Goal: Task Accomplishment & Management: Manage account settings

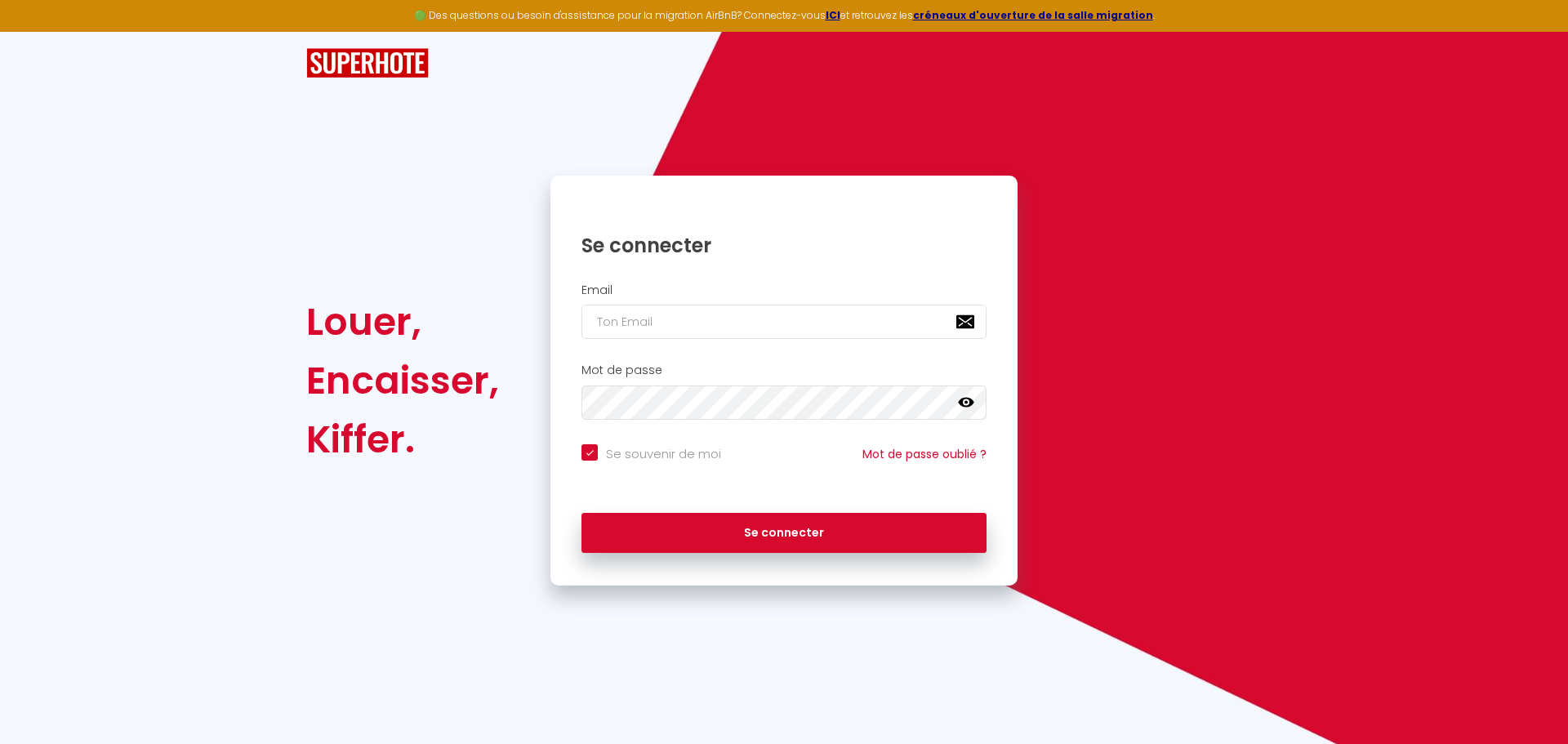
checkbox input "true"
type input "[PERSON_NAME][EMAIL_ADDRESS][PERSON_NAME][DOMAIN_NAME]"
checkbox input "true"
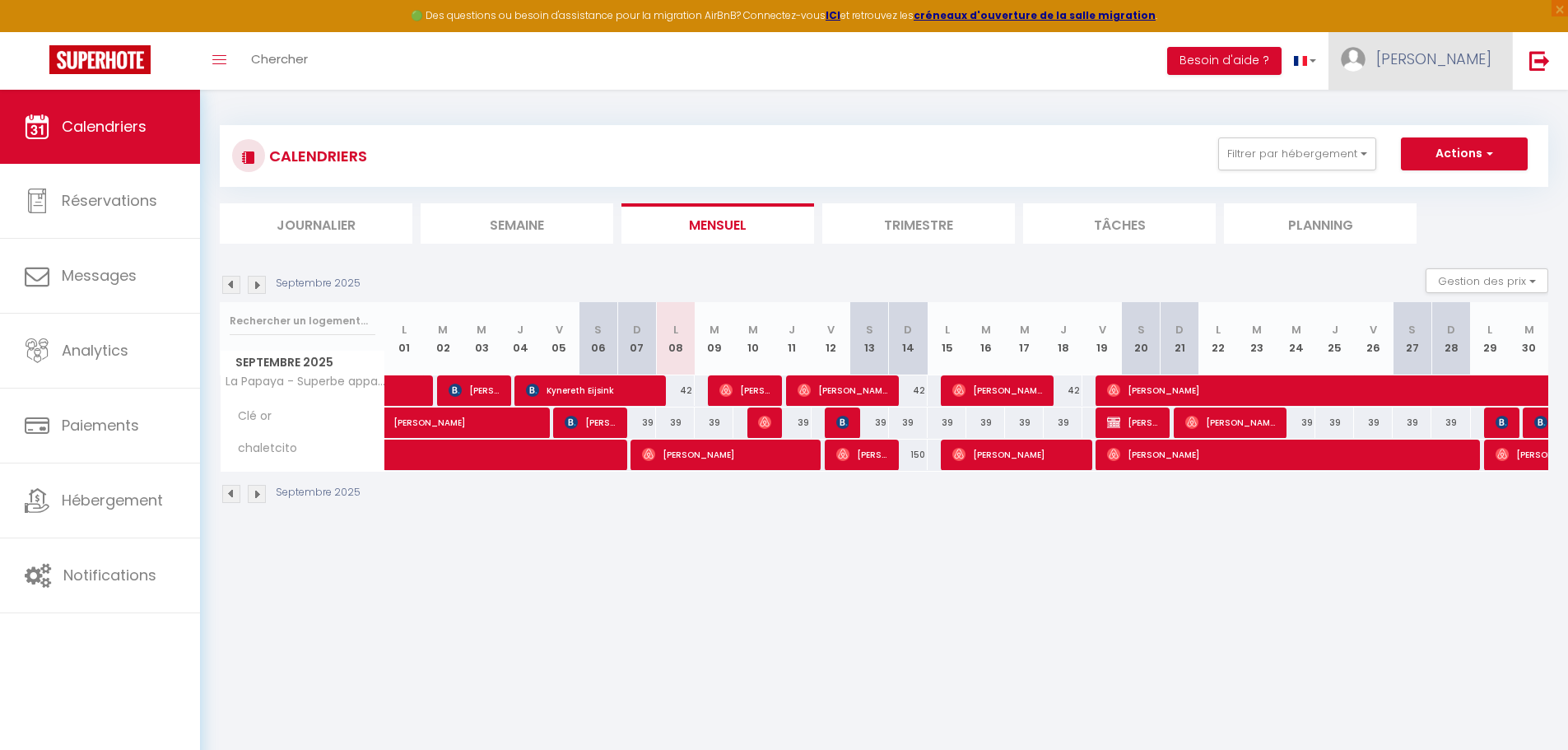
click at [1458, 59] on span "[PERSON_NAME]" at bounding box center [1434, 59] width 115 height 21
click at [1457, 111] on link "Paramètres" at bounding box center [1445, 114] width 122 height 28
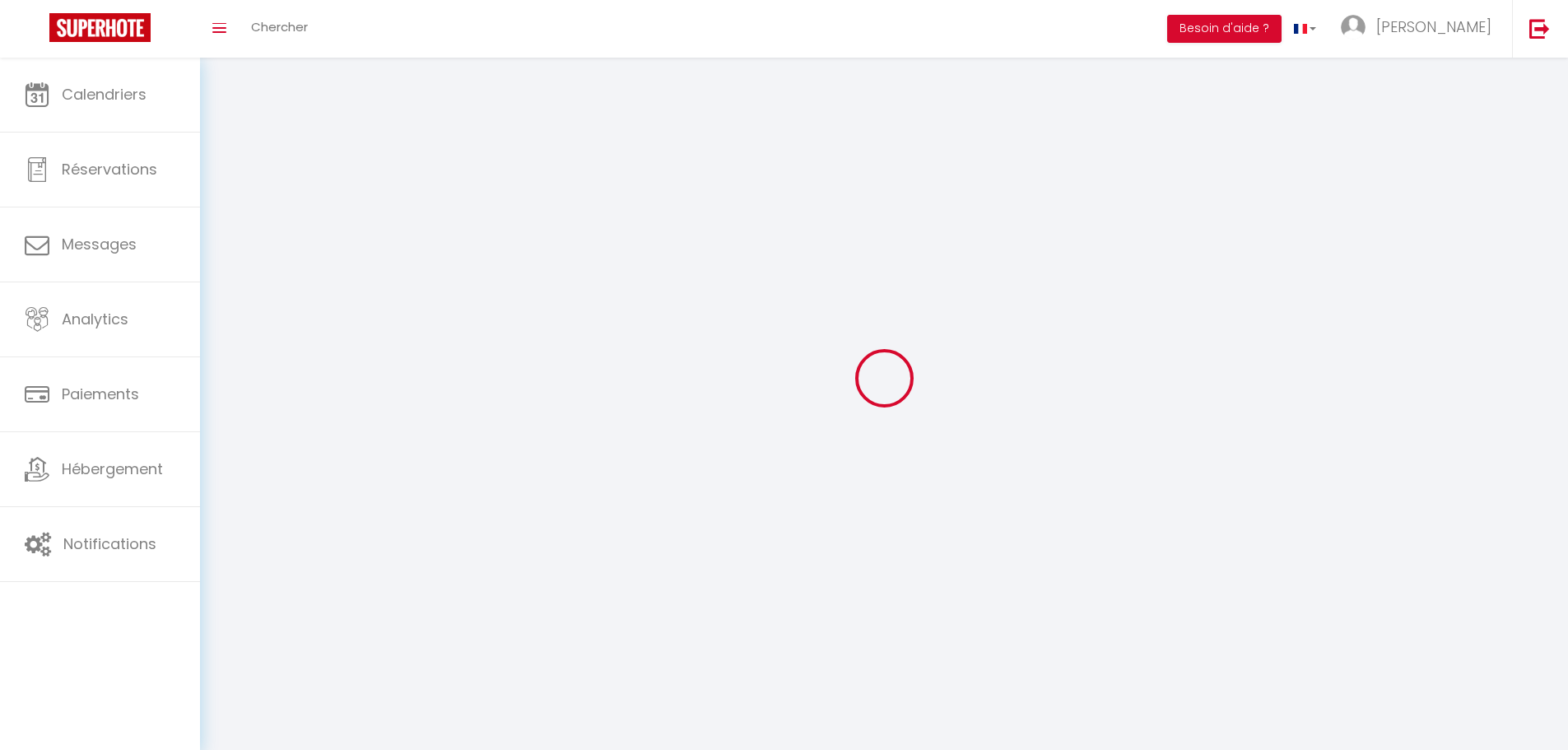
select select
type input "[PERSON_NAME]"
type input "0627742783"
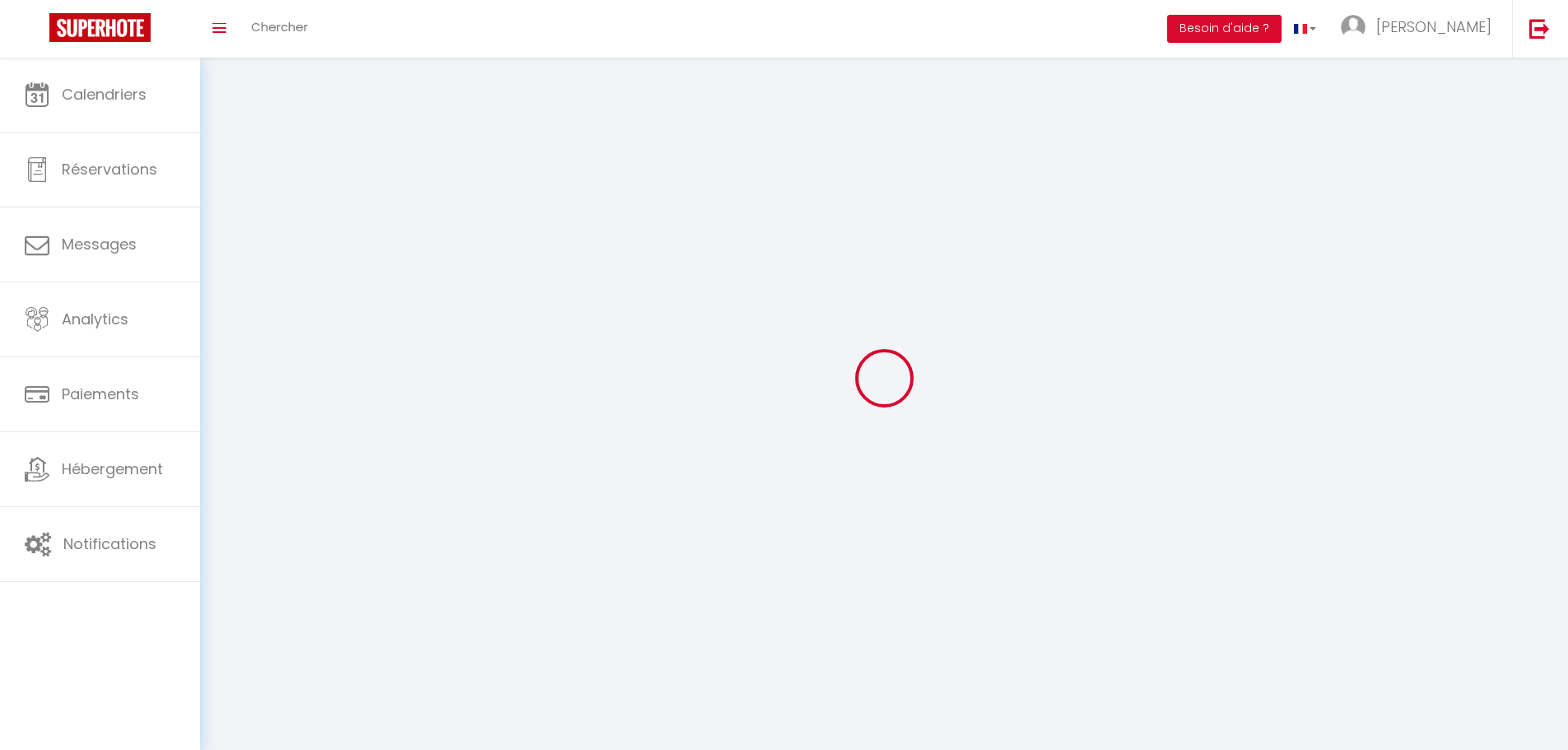
type input "[STREET_ADDRESS][PERSON_NAME]"
type input "94700"
type input "Maisons Alfort"
type input "49KFOJHKvI8AbKT4JcrV0TYjf"
type input "TP8LZlXzS0wnqpDmTbnnUXyRb"
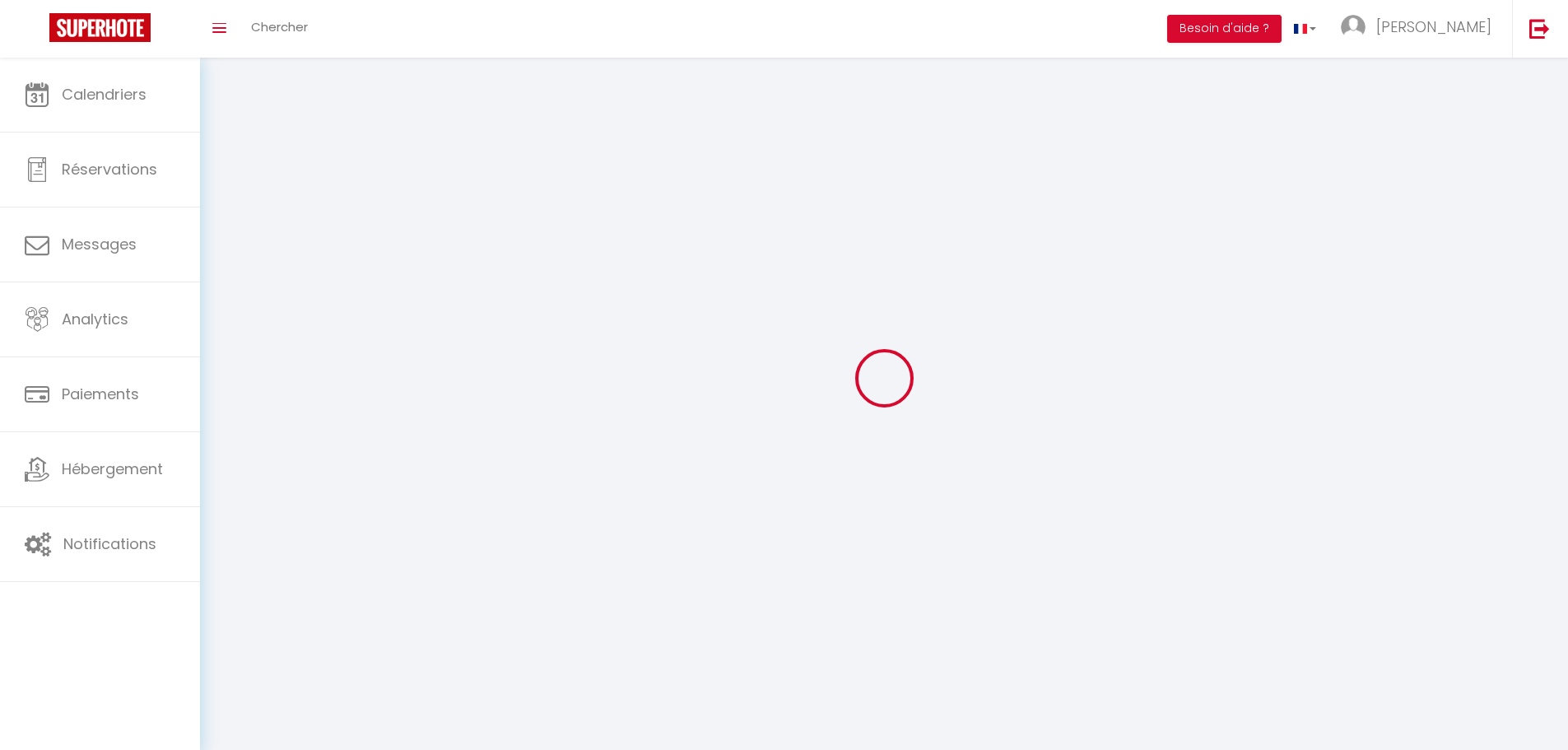
select select "28"
select select "fr"
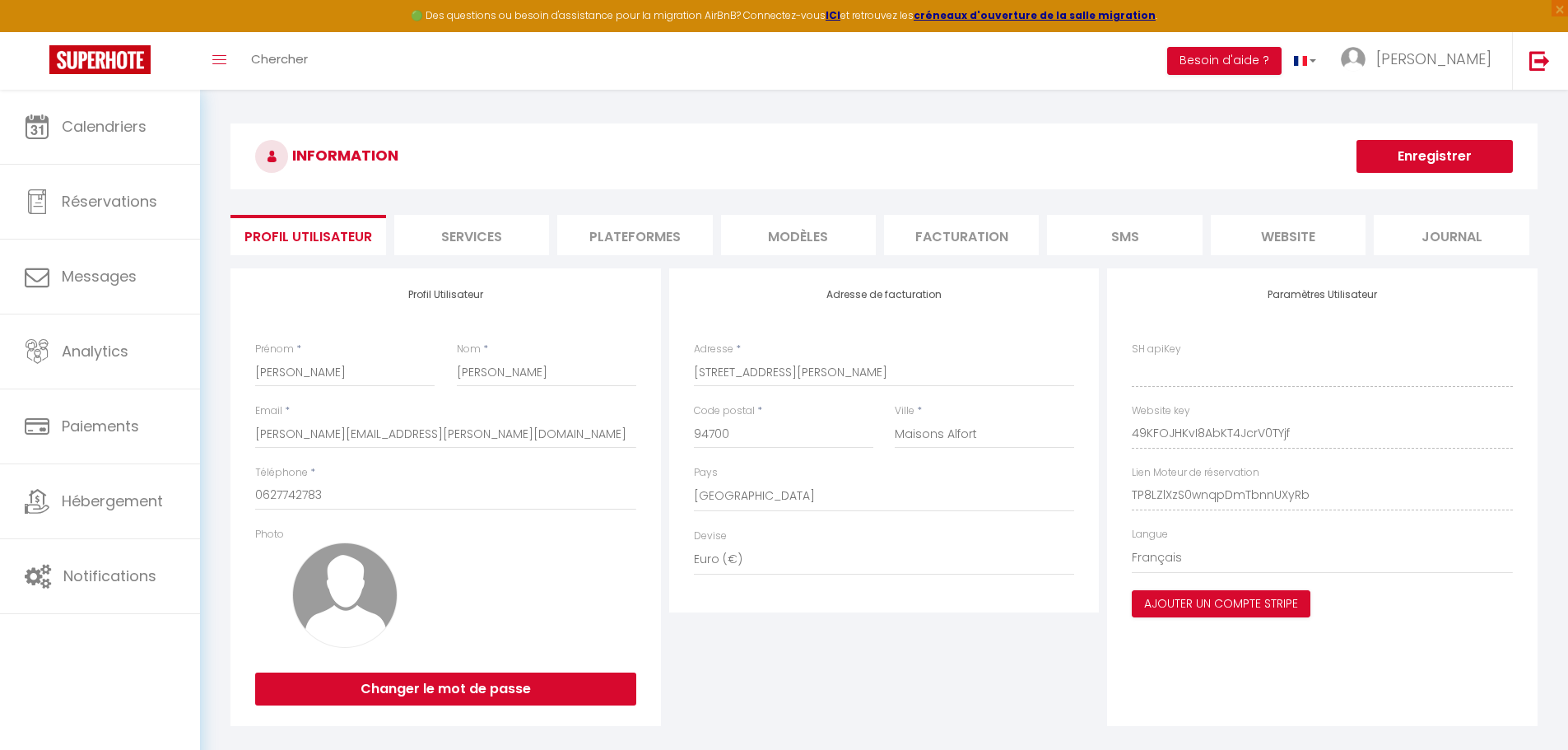
type input "49KFOJHKvI8AbKT4JcrV0TYjf"
type input "TP8LZlXzS0wnqpDmTbnnUXyRb"
type input "[URL][DOMAIN_NAME]"
click at [665, 224] on li "Plateformes" at bounding box center [635, 234] width 155 height 41
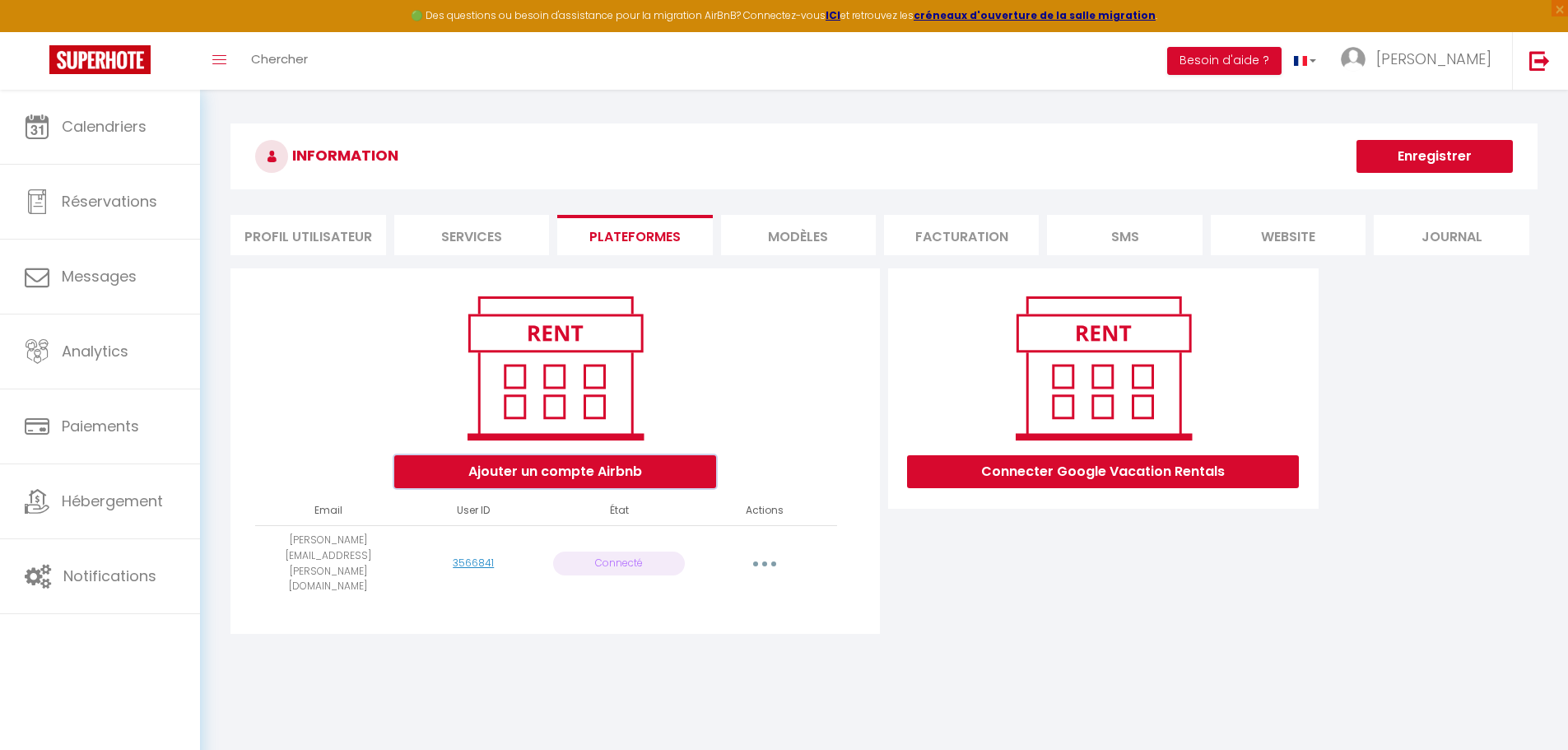
click at [554, 476] on button "Ajouter un compte Airbnb" at bounding box center [555, 471] width 322 height 33
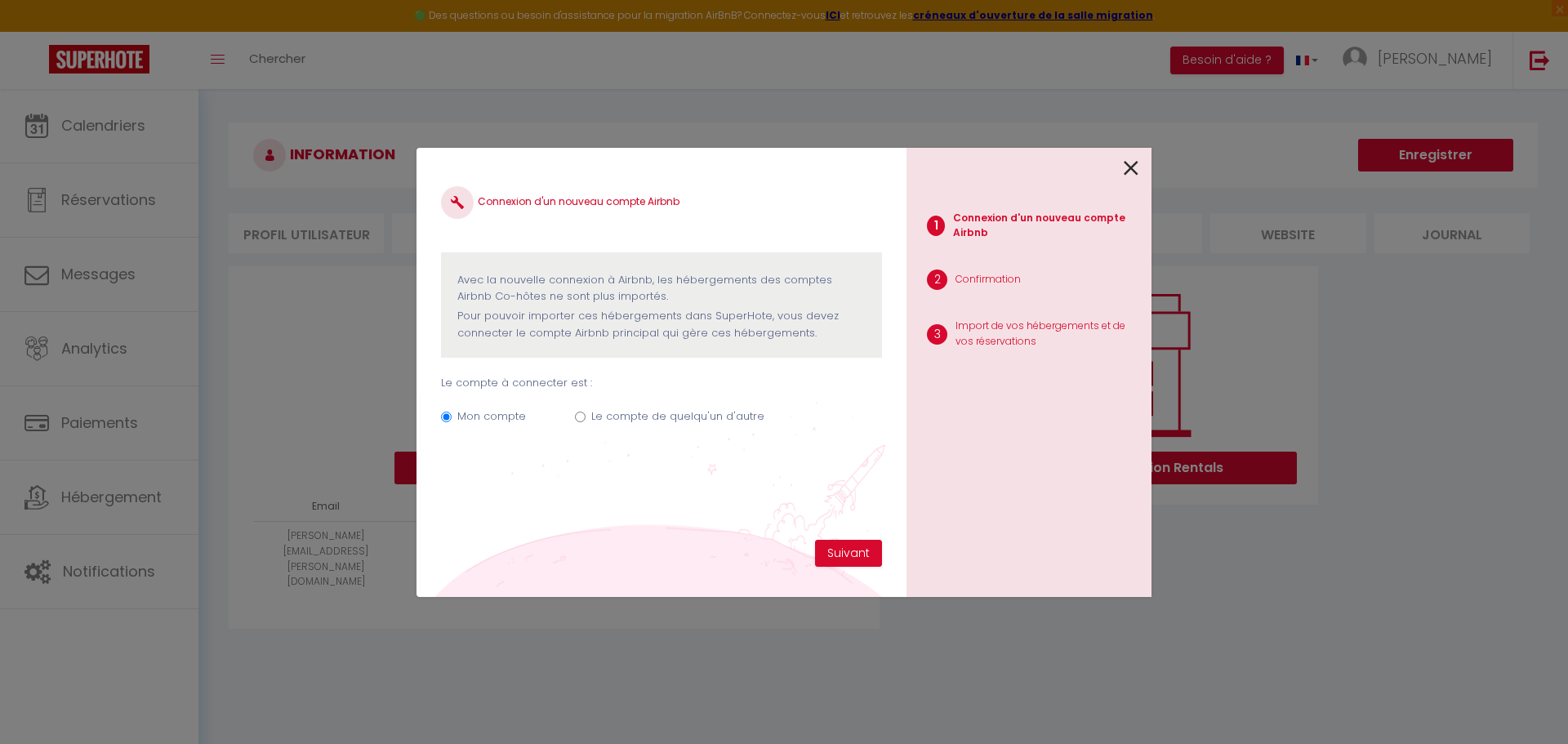
click at [1135, 166] on icon at bounding box center [1131, 167] width 14 height 24
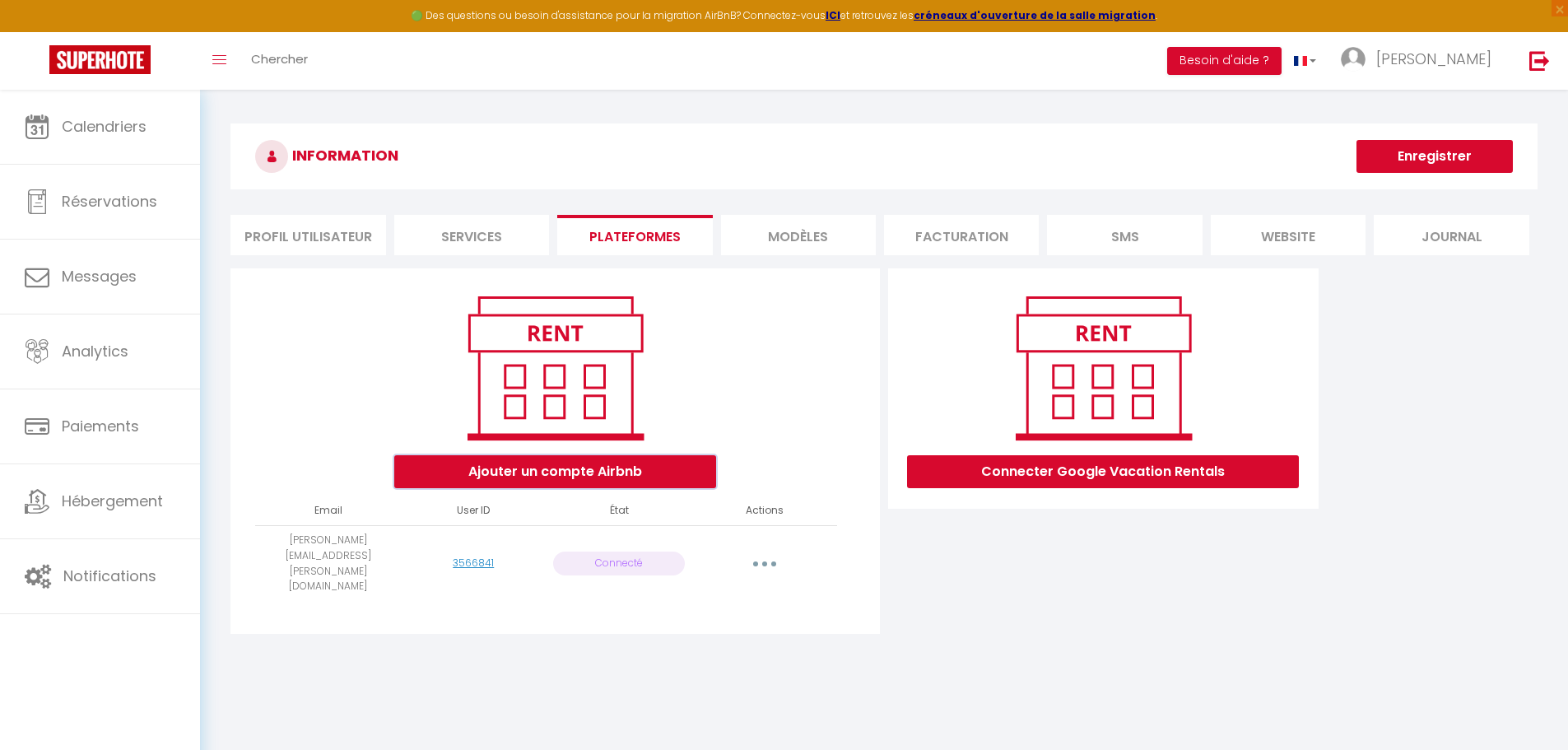
click at [604, 479] on button "Ajouter un compte Airbnb" at bounding box center [555, 471] width 322 height 33
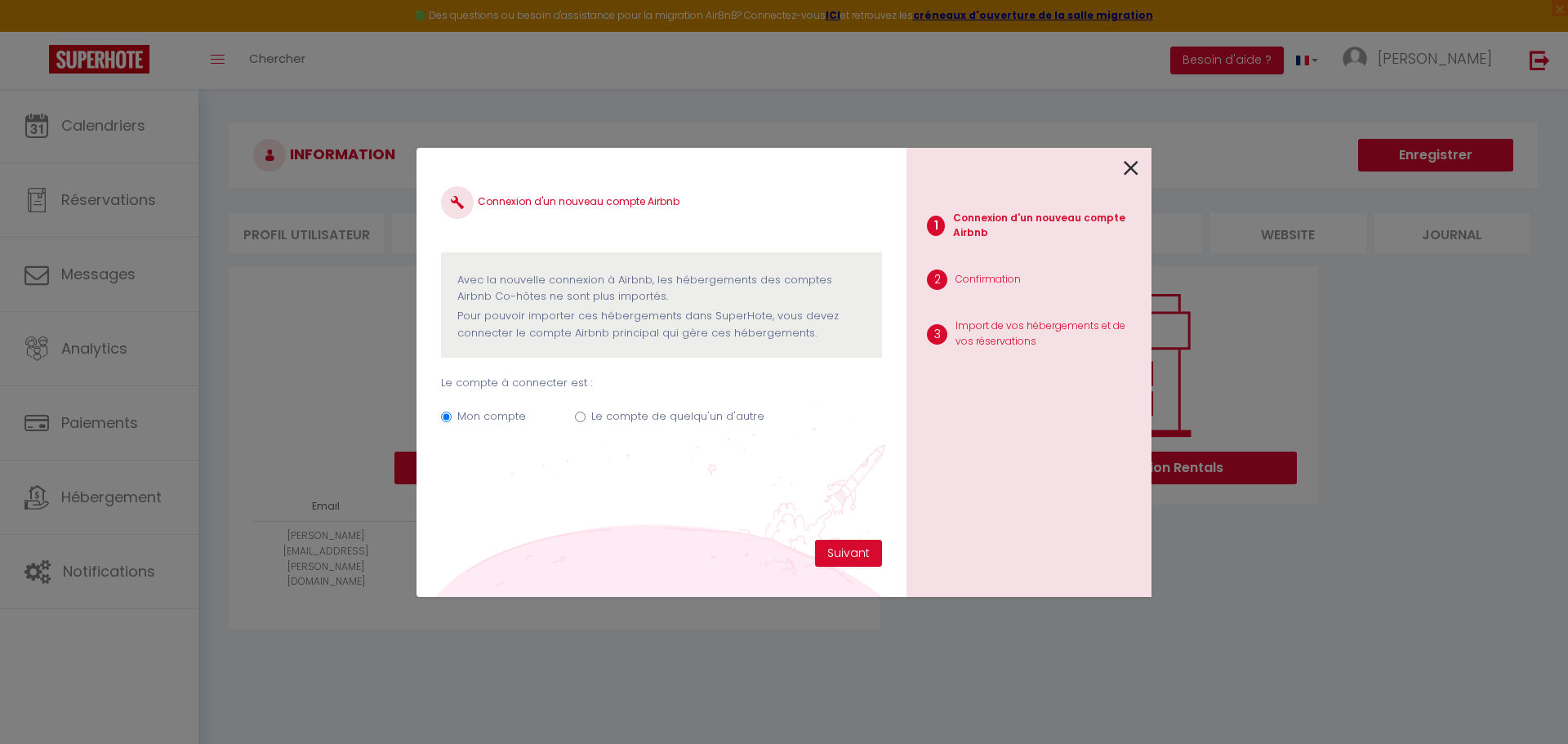
click at [579, 417] on input "Le compte de quelqu'un d'autre" at bounding box center [581, 417] width 11 height 11
radio input "true"
radio input "false"
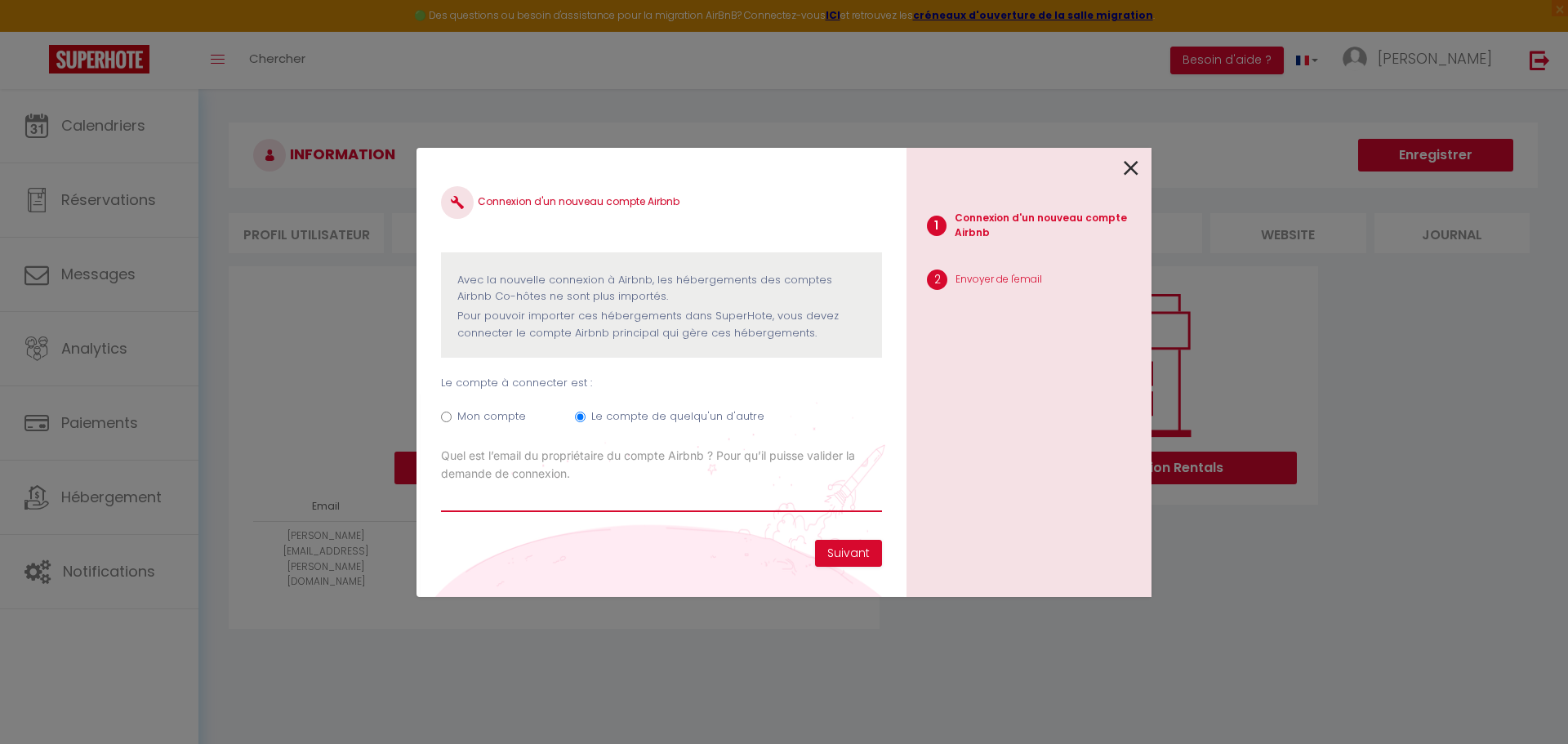
click at [666, 496] on input "Email connexion Airbnb" at bounding box center [661, 496] width 441 height 30
type input "[EMAIL_ADDRESS][DOMAIN_NAME]"
click at [843, 548] on button "Suivant" at bounding box center [848, 553] width 67 height 28
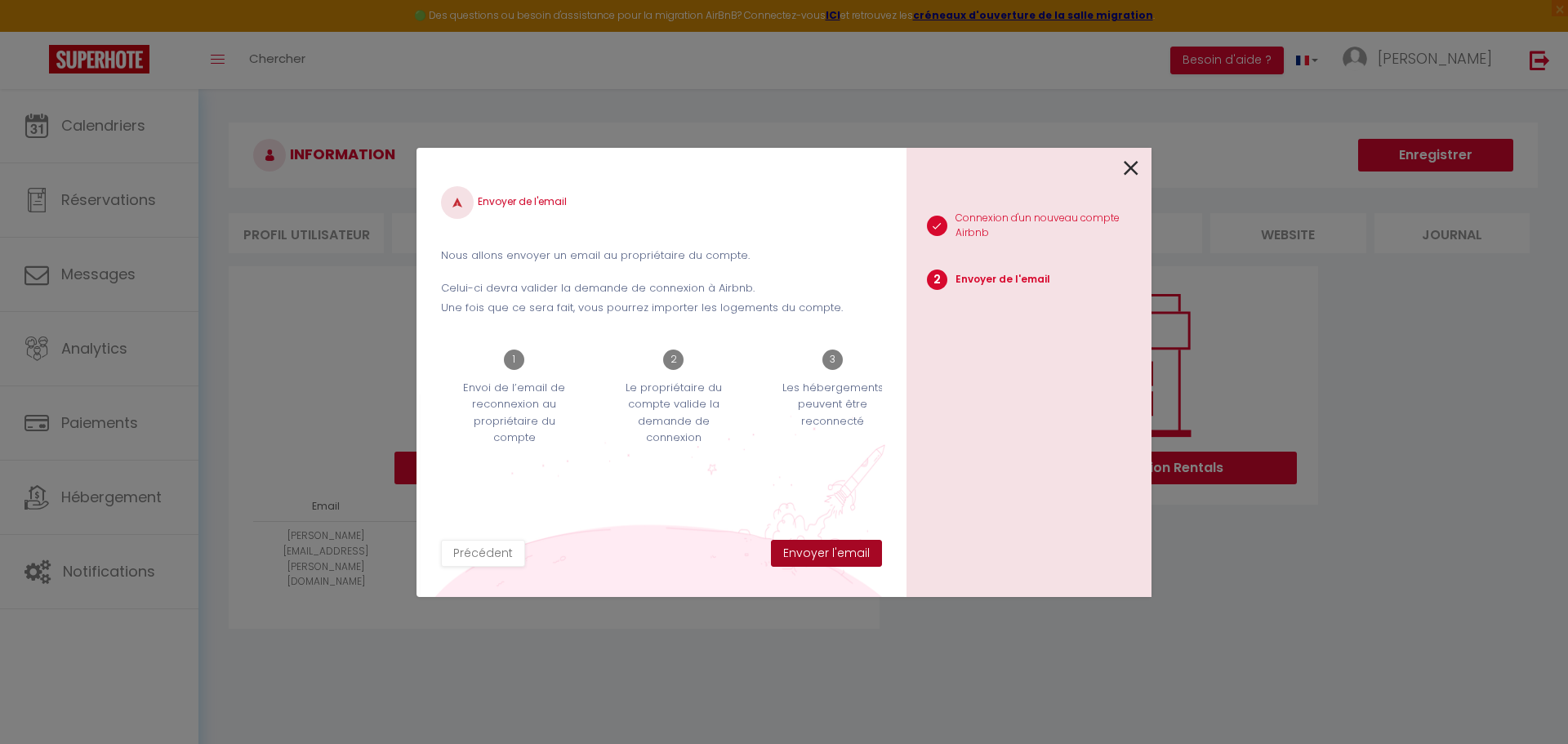
click at [852, 557] on button "Envoyer l'email" at bounding box center [826, 553] width 111 height 28
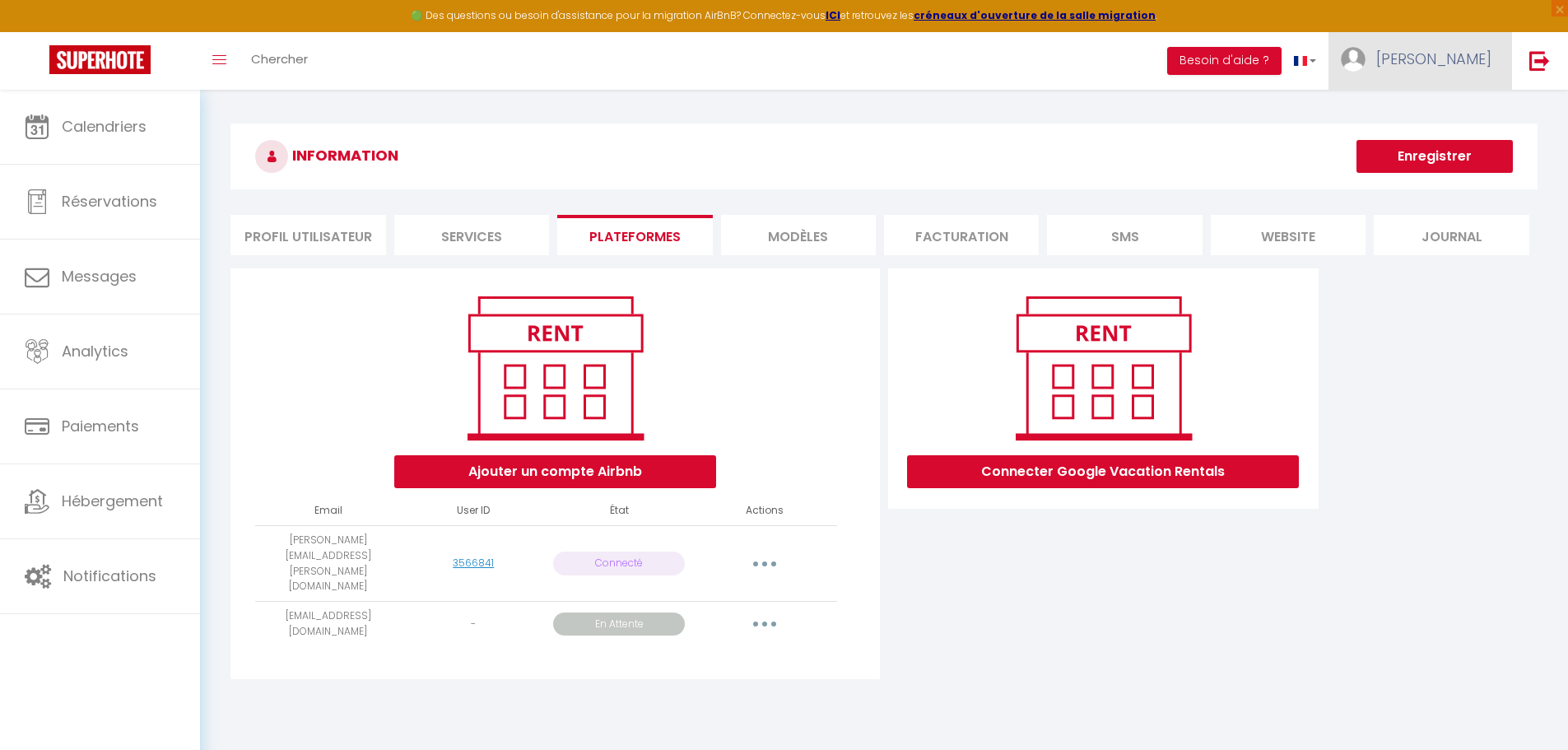
click at [1441, 71] on link "[PERSON_NAME]" at bounding box center [1420, 61] width 184 height 58
click at [1451, 108] on link "Paramètres" at bounding box center [1445, 114] width 122 height 28
click at [1423, 107] on link "Paramètres" at bounding box center [1445, 114] width 122 height 28
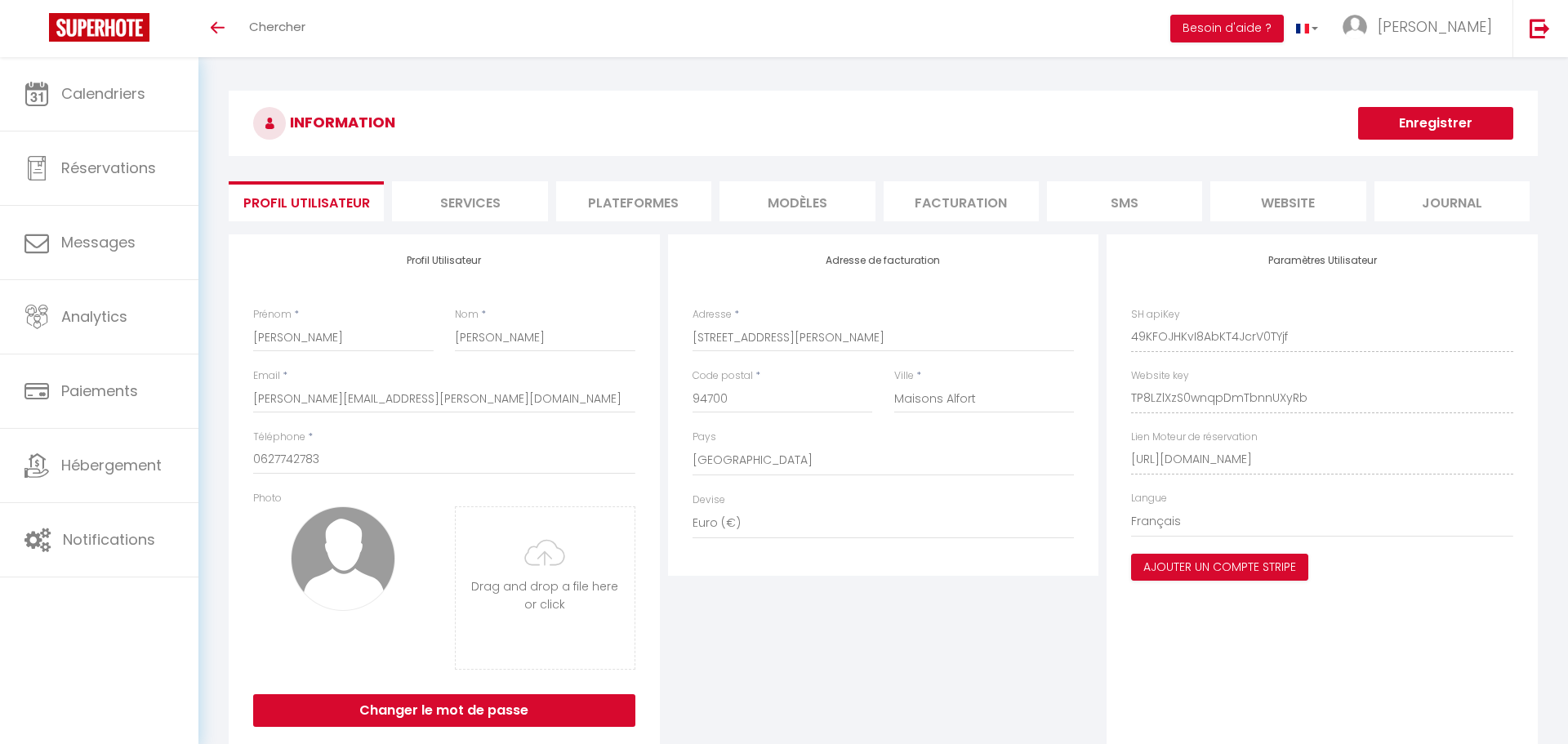
select select "28"
select select "fr"
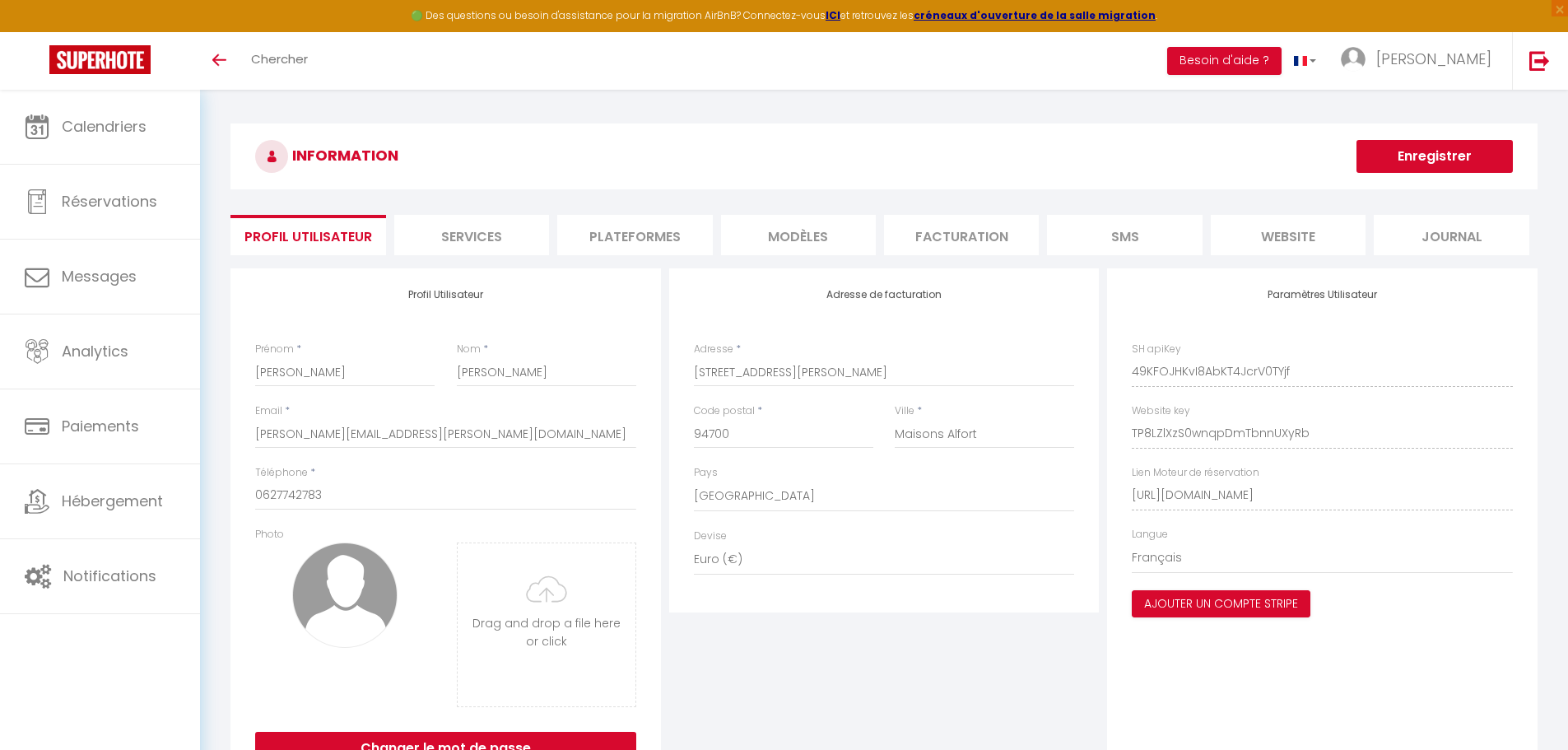
click at [659, 230] on li "Plateformes" at bounding box center [635, 234] width 155 height 41
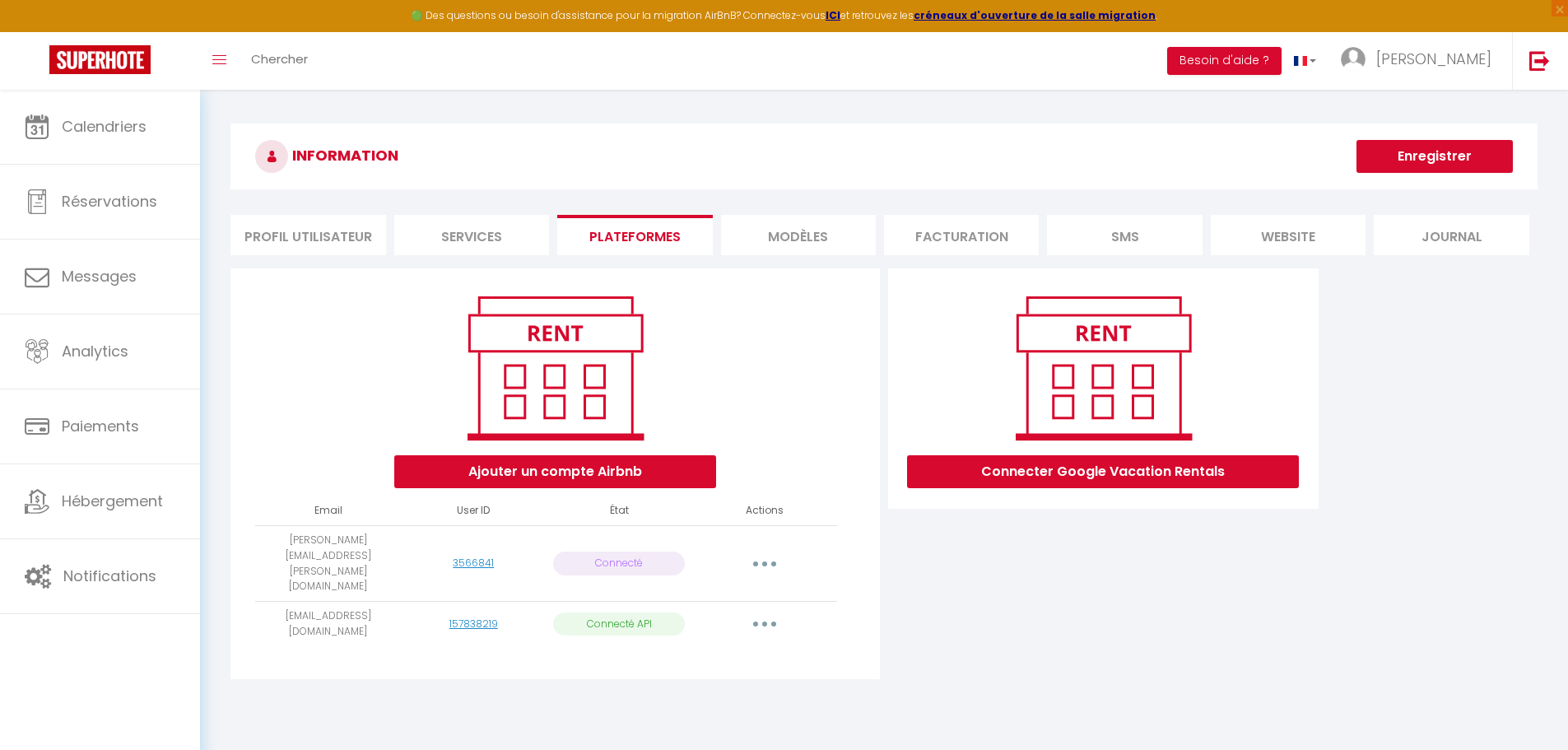
click at [768, 551] on button "button" at bounding box center [764, 563] width 46 height 26
click at [730, 646] on link "Reconnecter le compte" at bounding box center [692, 660] width 182 height 28
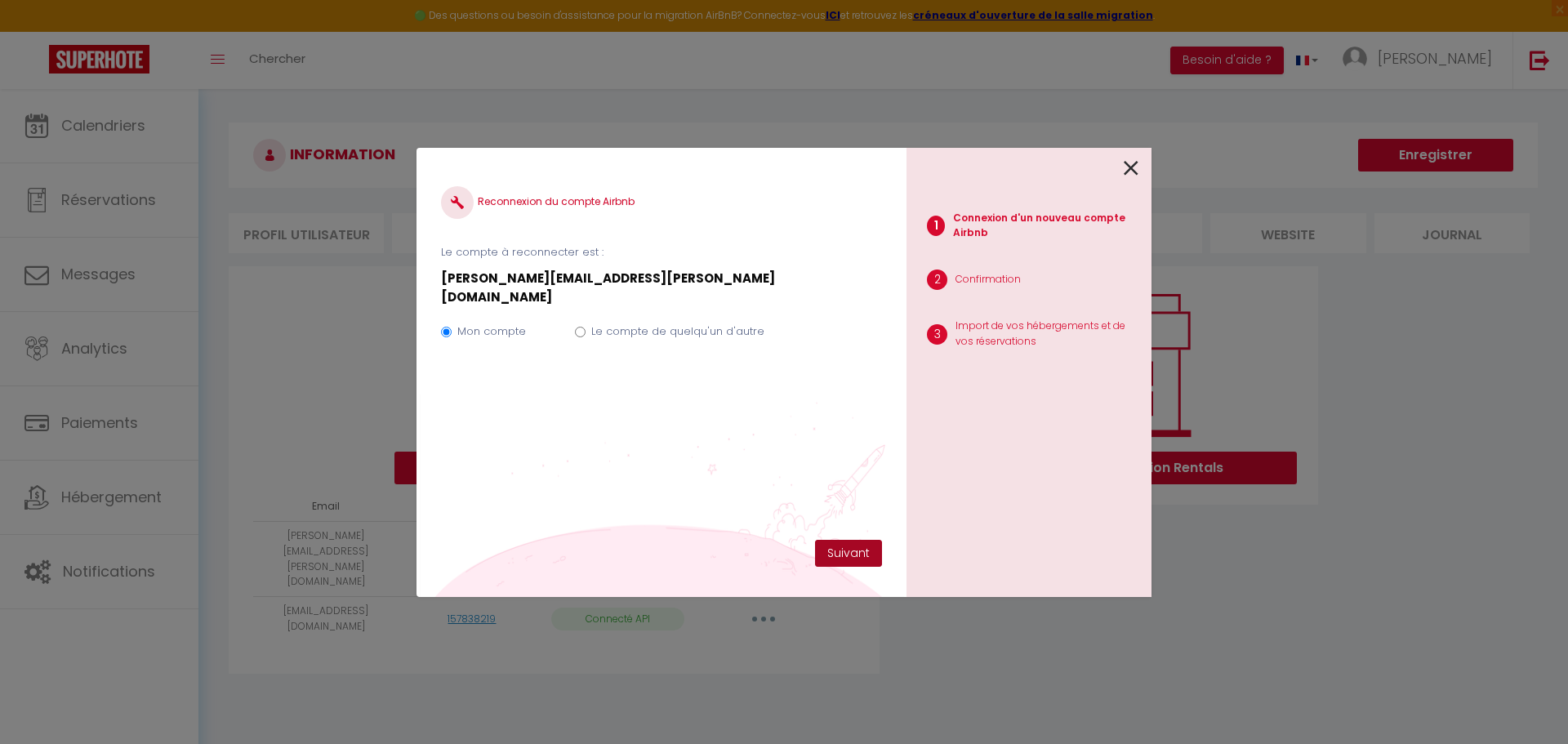
click at [852, 561] on button "Suivant" at bounding box center [848, 553] width 67 height 28
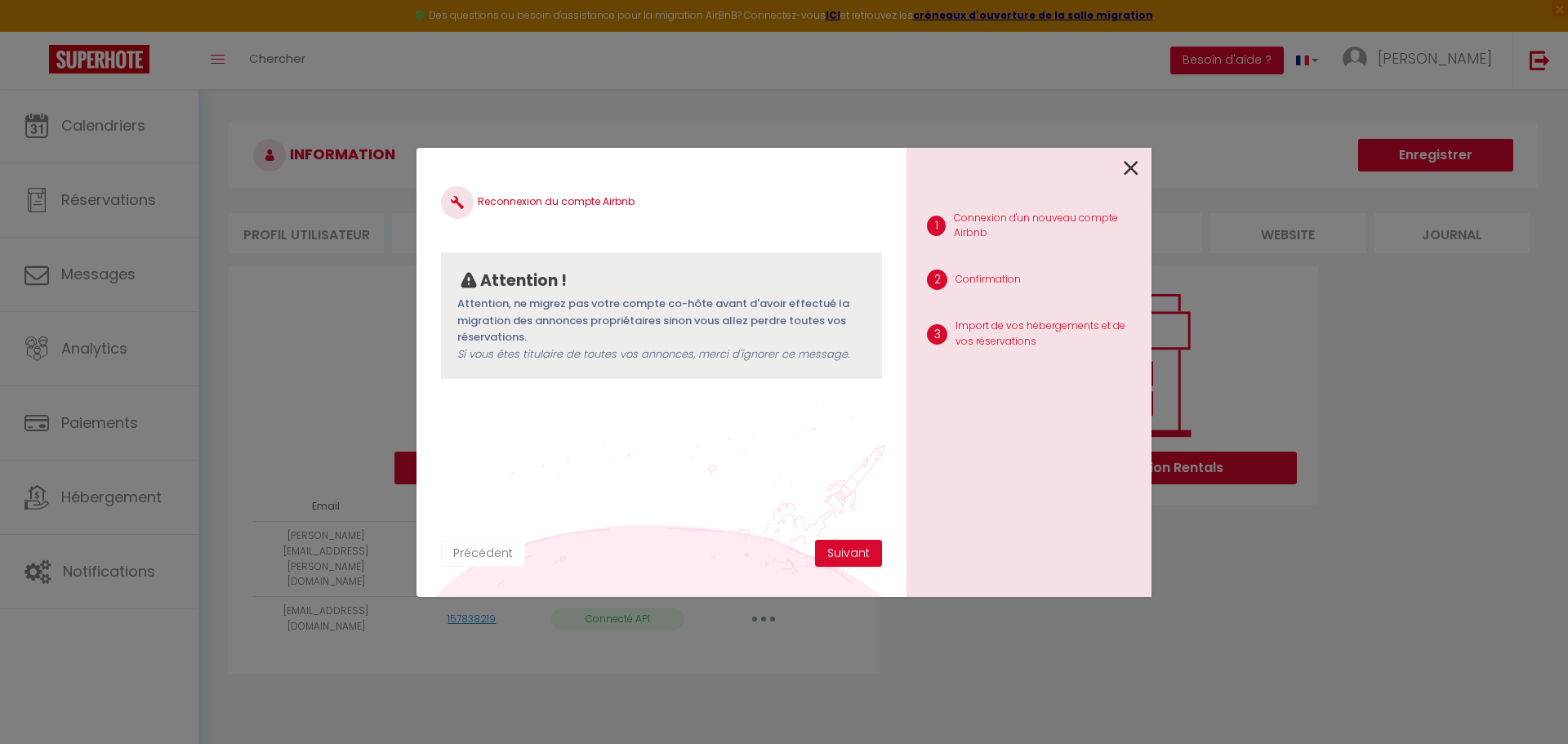
click at [486, 555] on button "Précédent" at bounding box center [483, 553] width 84 height 28
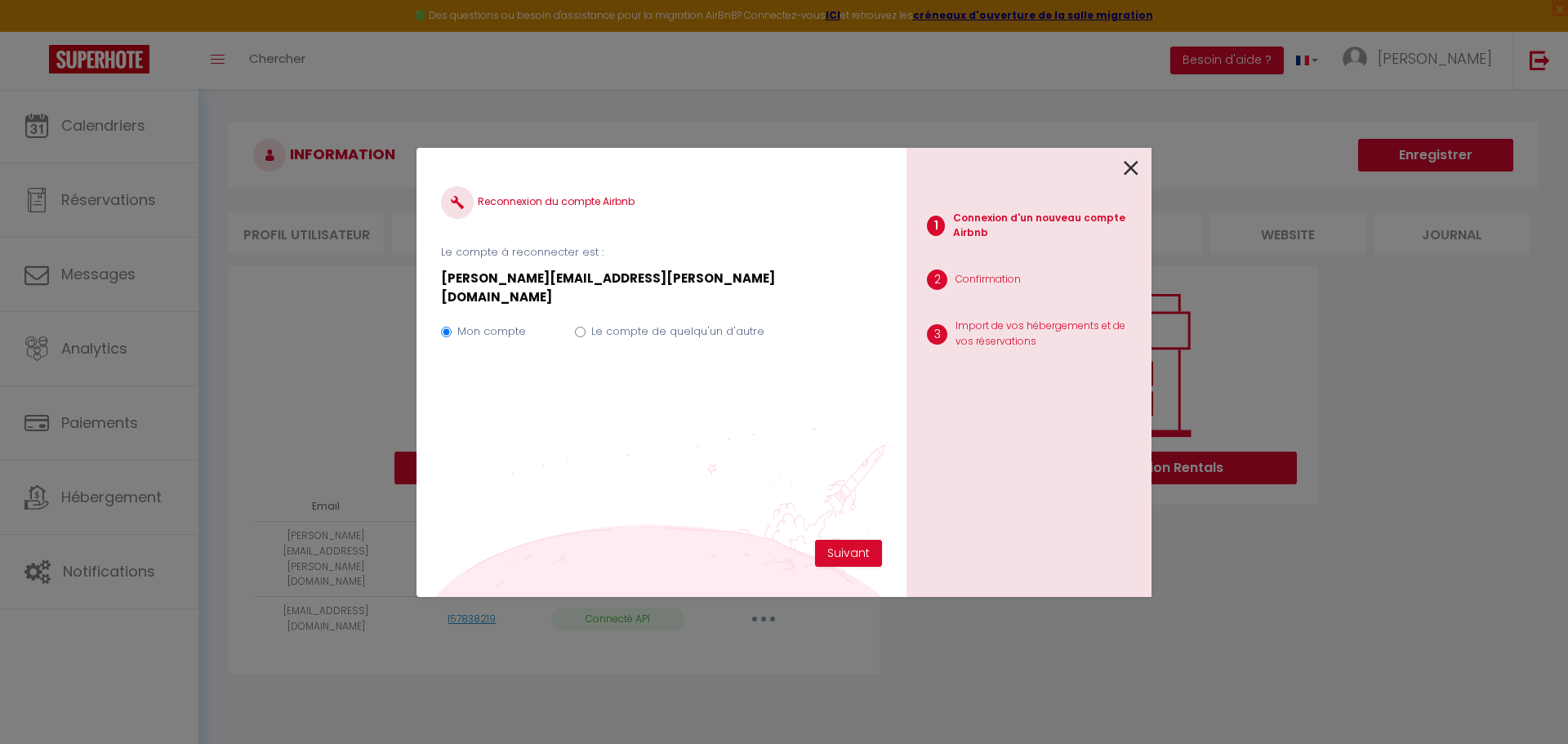
click at [1125, 166] on icon at bounding box center [1131, 167] width 14 height 24
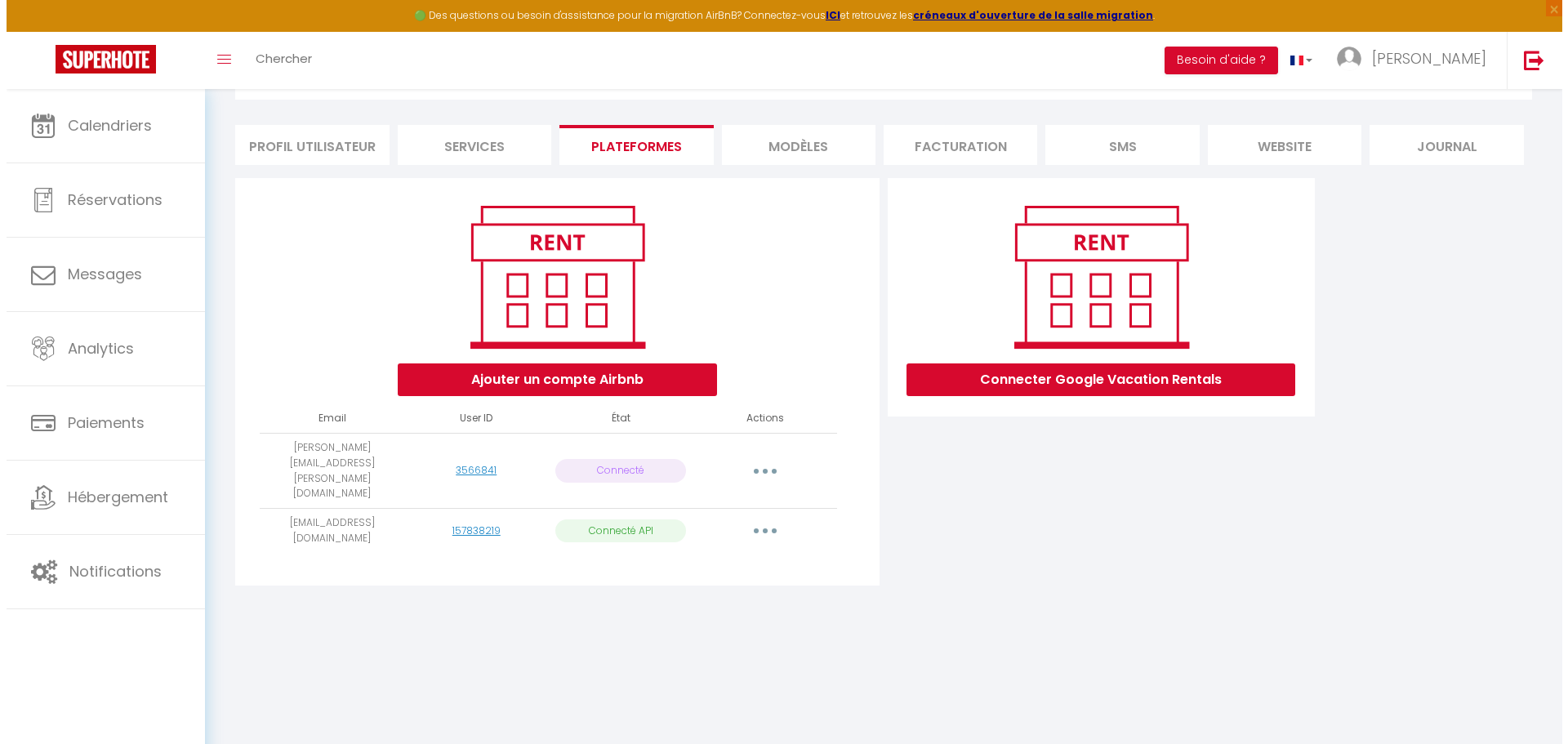
scroll to position [89, 0]
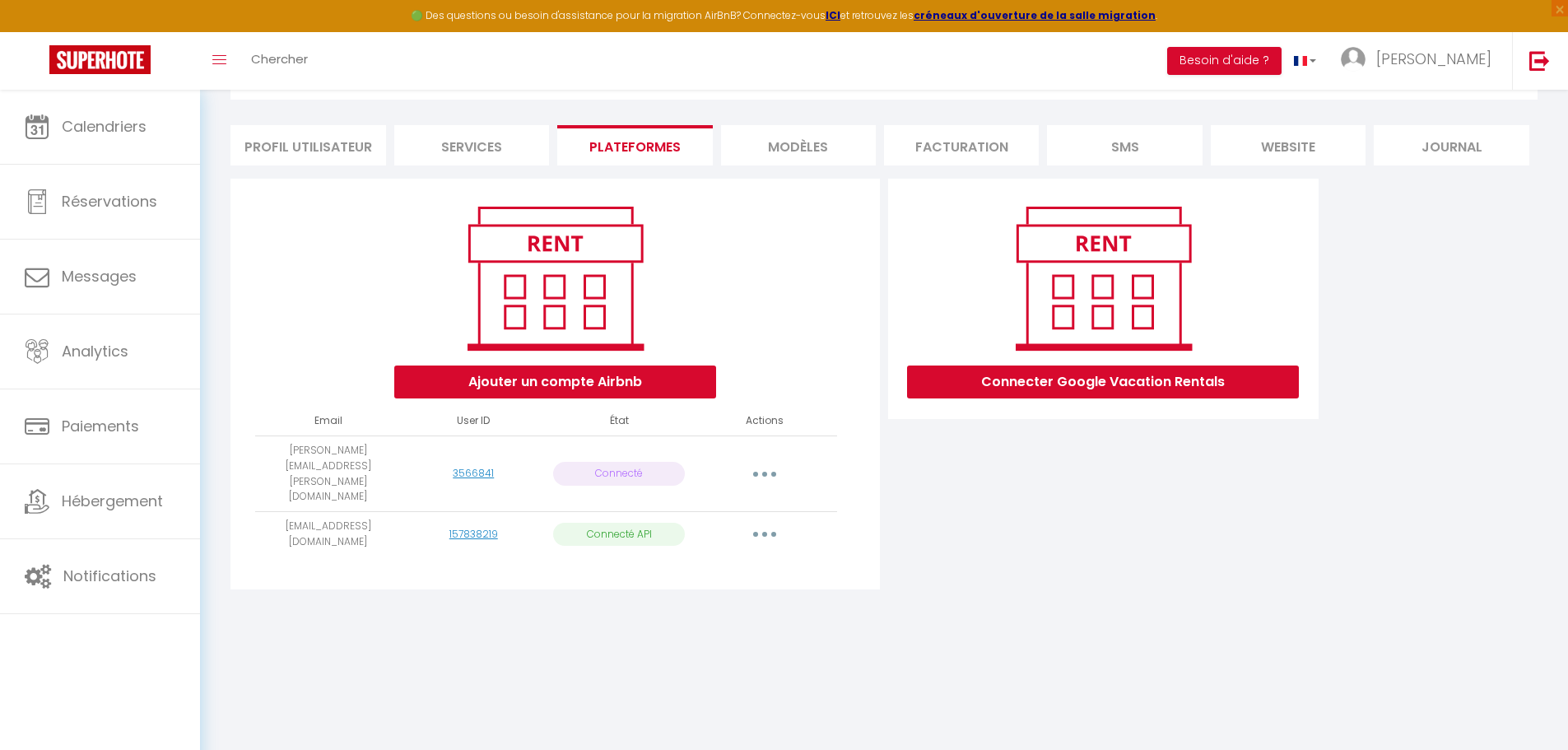
click at [762, 461] on button "button" at bounding box center [764, 473] width 46 height 26
click at [682, 556] on link "Reconnecter le compte" at bounding box center [692, 570] width 182 height 28
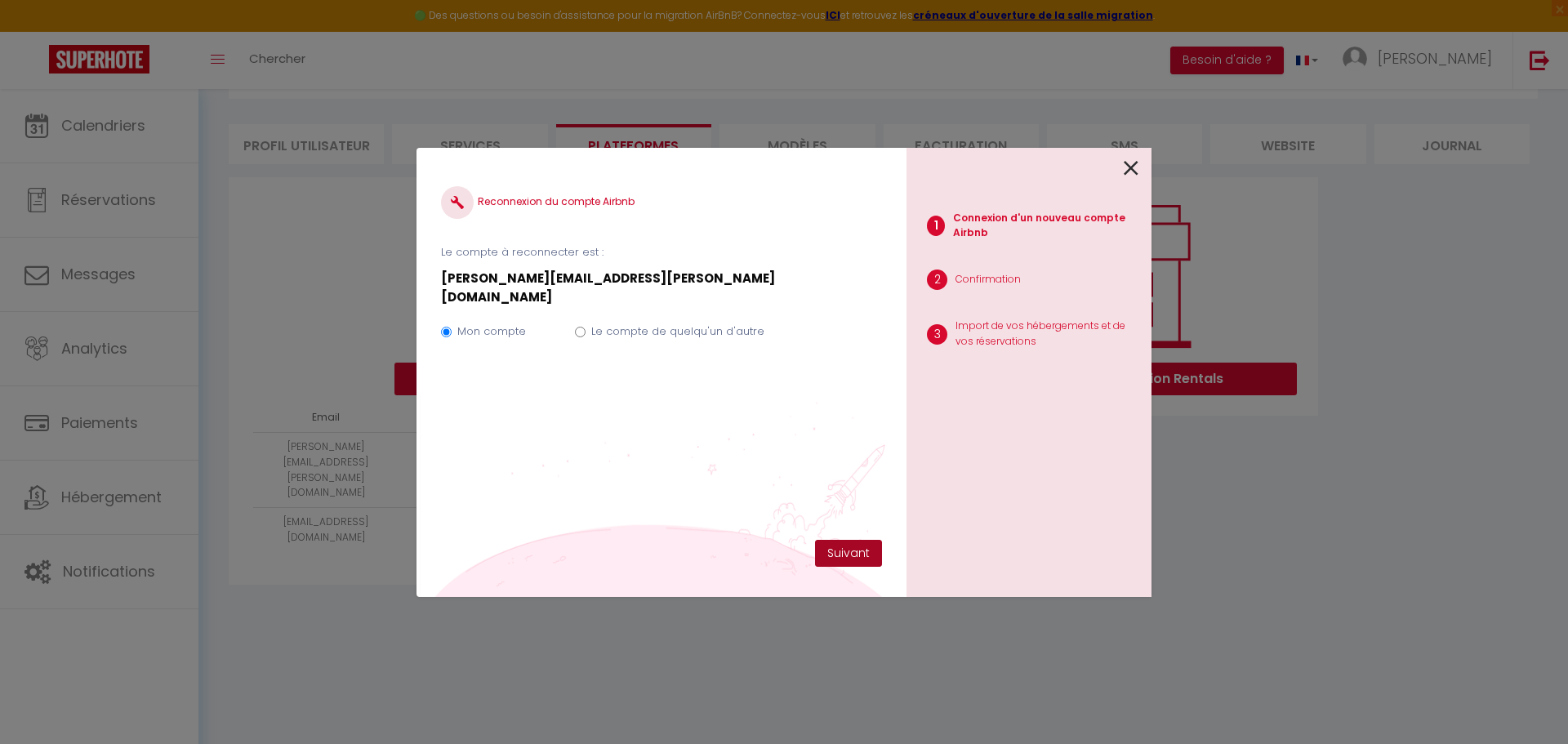
click at [836, 551] on button "Suivant" at bounding box center [848, 553] width 67 height 28
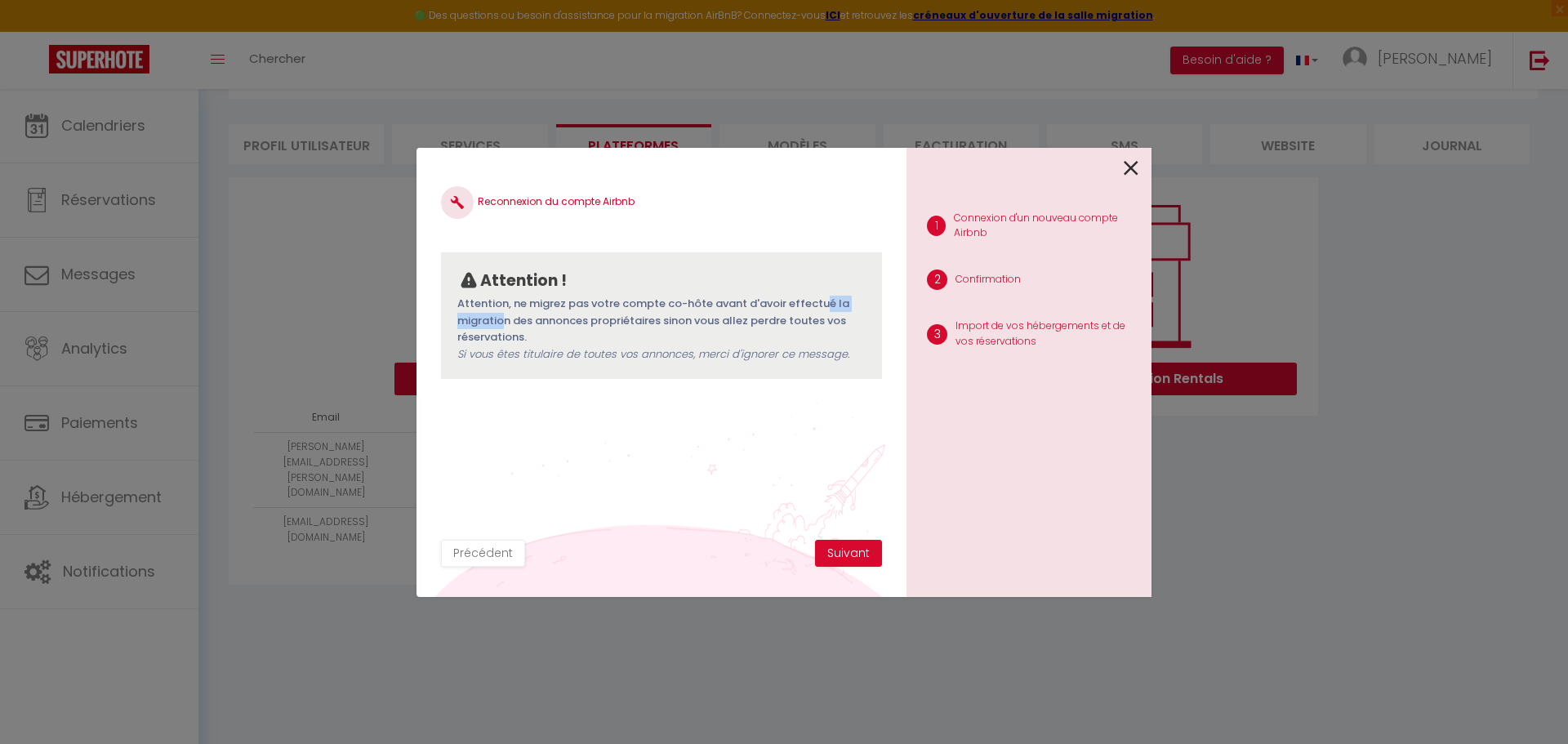
drag, startPoint x: 625, startPoint y: 300, endPoint x: 708, endPoint y: 304, distance: 83.1
click at [708, 304] on p "Attention, ne migrez pas votre compte co-hôte avant d'avoir effectué la migrati…" at bounding box center [661, 328] width 408 height 67
drag, startPoint x: 527, startPoint y: 317, endPoint x: 648, endPoint y: 317, distance: 121.0
click at [670, 317] on p "Attention, ne migrez pas votre compte co-hôte avant d'avoir effectué la migrati…" at bounding box center [661, 328] width 408 height 67
drag, startPoint x: 700, startPoint y: 351, endPoint x: 846, endPoint y: 351, distance: 146.0
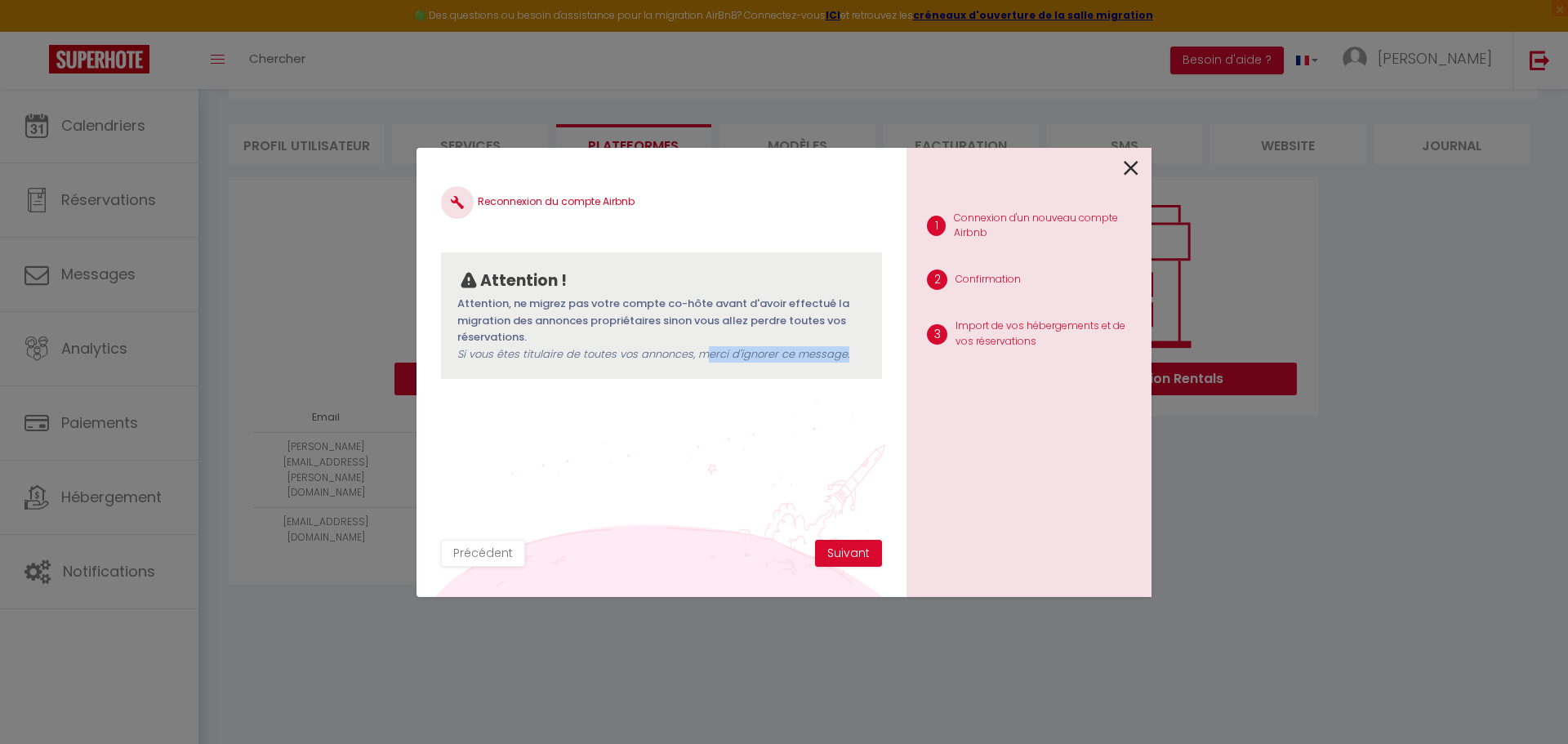
click at [846, 351] on p "Attention, ne migrez pas votre compte co-hôte avant d'avoir effectué la migrati…" at bounding box center [661, 328] width 408 height 67
click at [769, 346] on span "Si vous êtes titulaire de toutes vos annonces, merci d'ignorer ce message." at bounding box center [653, 353] width 392 height 15
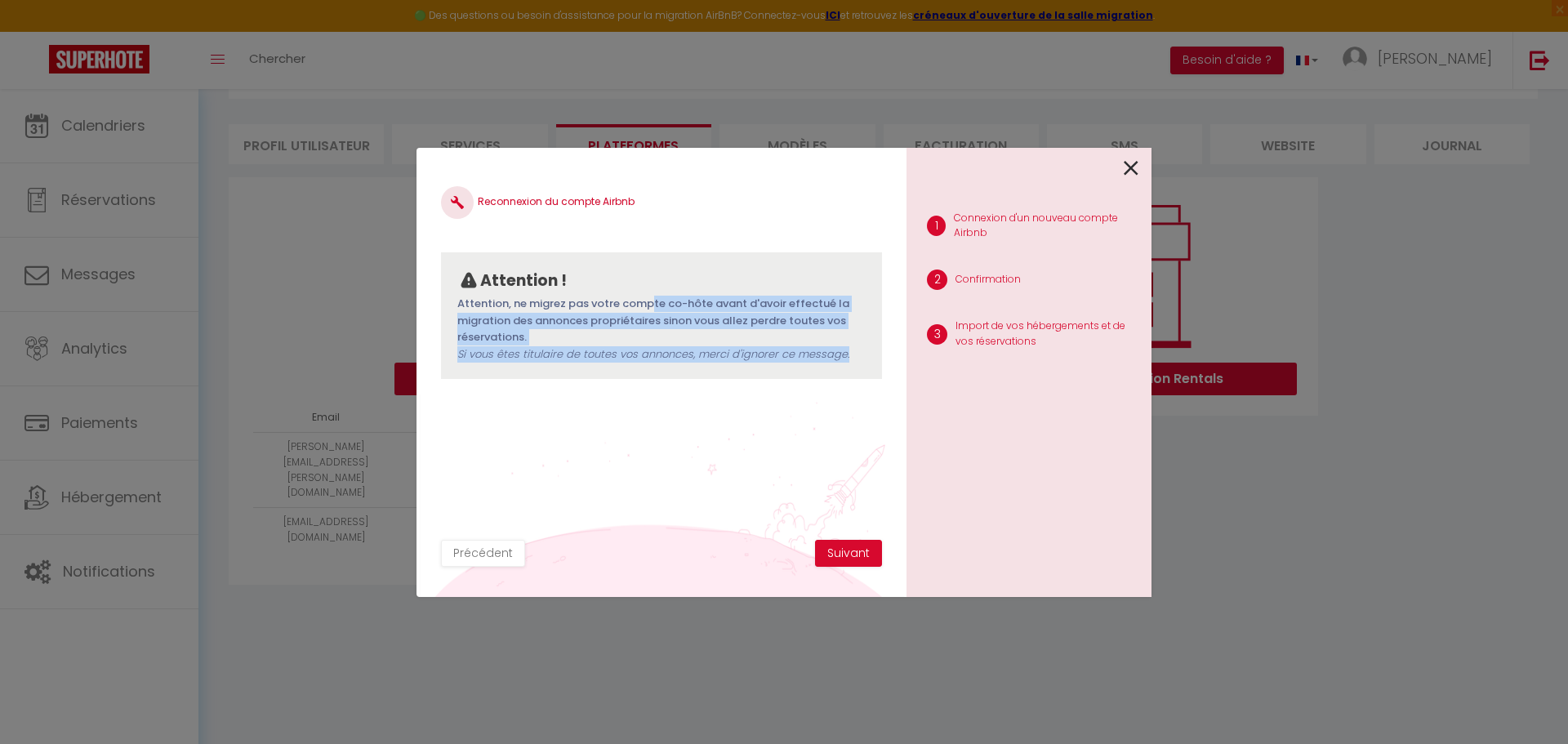
drag, startPoint x: 457, startPoint y: 304, endPoint x: 848, endPoint y: 354, distance: 394.2
click at [848, 354] on p "Attention, ne migrez pas votre compte co-hôte avant d'avoir effectué la migrati…" at bounding box center [661, 328] width 408 height 67
copy p "Attention, ne migrez pas votre compte co-hôte avant d'avoir effectué la migrati…"
